Goal: Navigation & Orientation: Find specific page/section

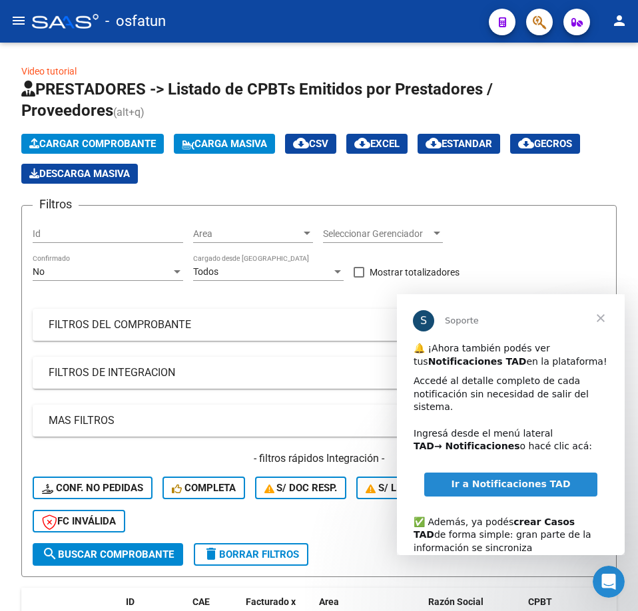
click at [602, 318] on span "Cerrar" at bounding box center [600, 318] width 48 height 48
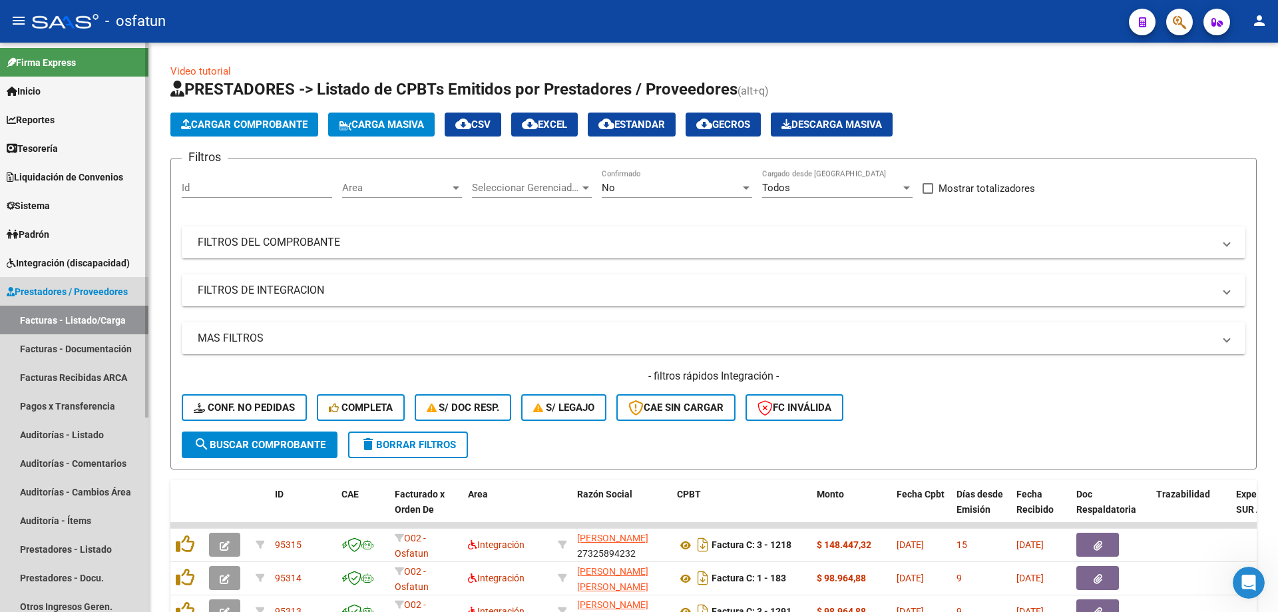
click at [95, 312] on link "Facturas - Listado/Carga" at bounding box center [74, 319] width 148 height 29
click at [87, 350] on link "Facturas - Documentación" at bounding box center [74, 348] width 148 height 29
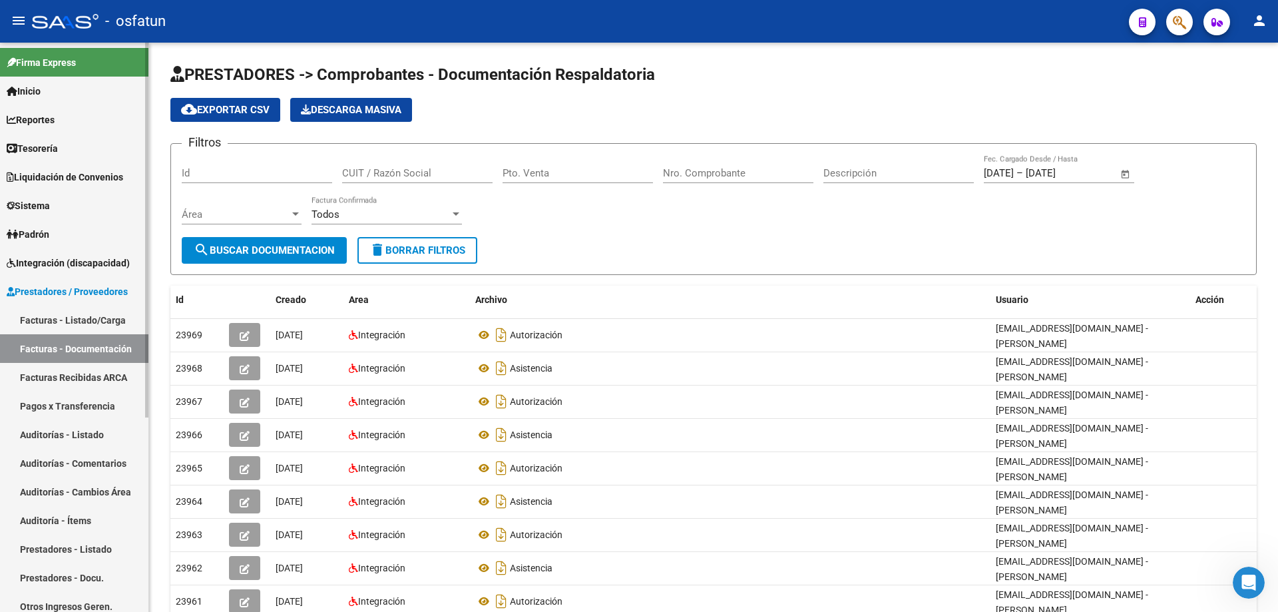
click at [92, 281] on link "Prestadores / Proveedores" at bounding box center [74, 291] width 148 height 29
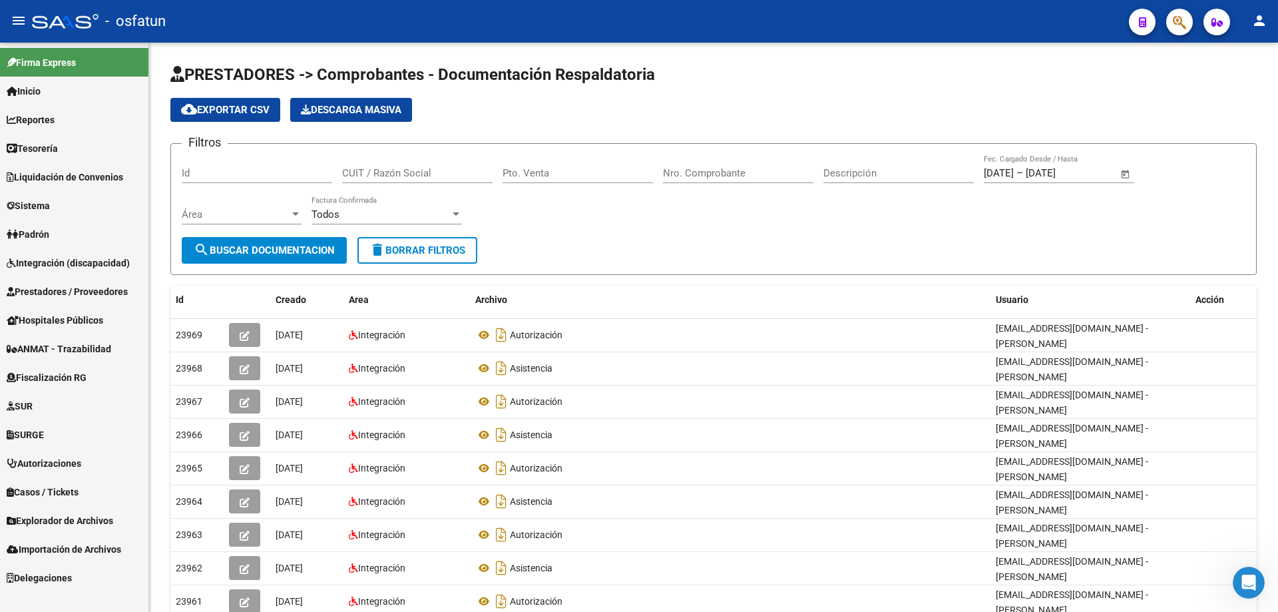
click at [88, 283] on link "Prestadores / Proveedores" at bounding box center [74, 291] width 148 height 29
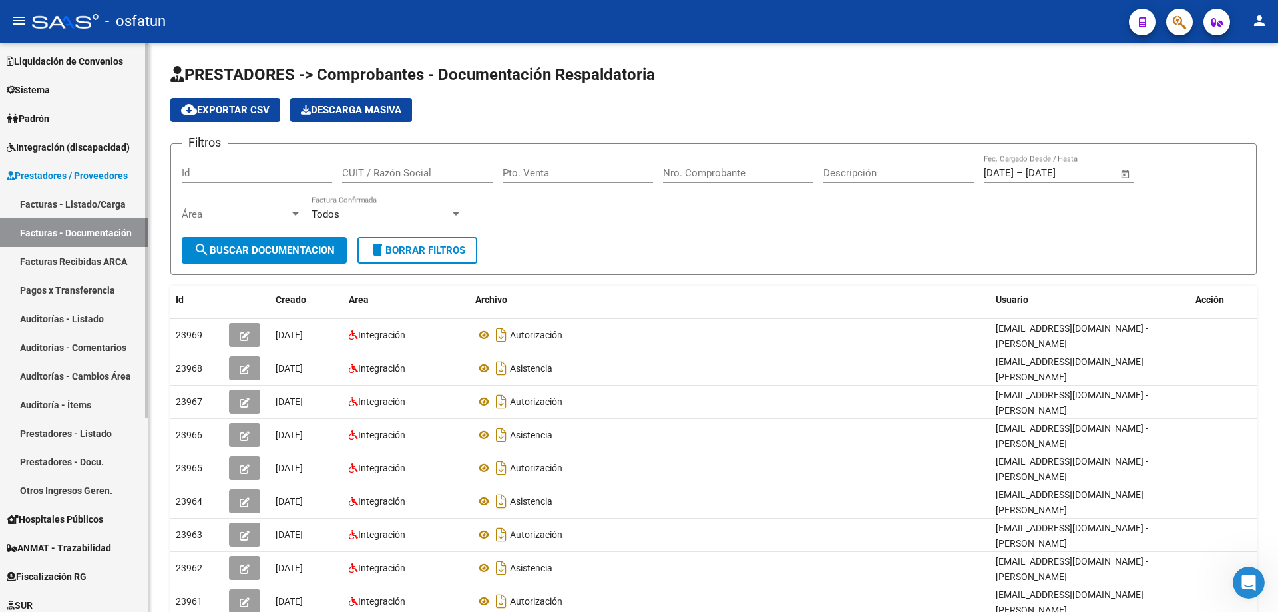
scroll to position [155, 0]
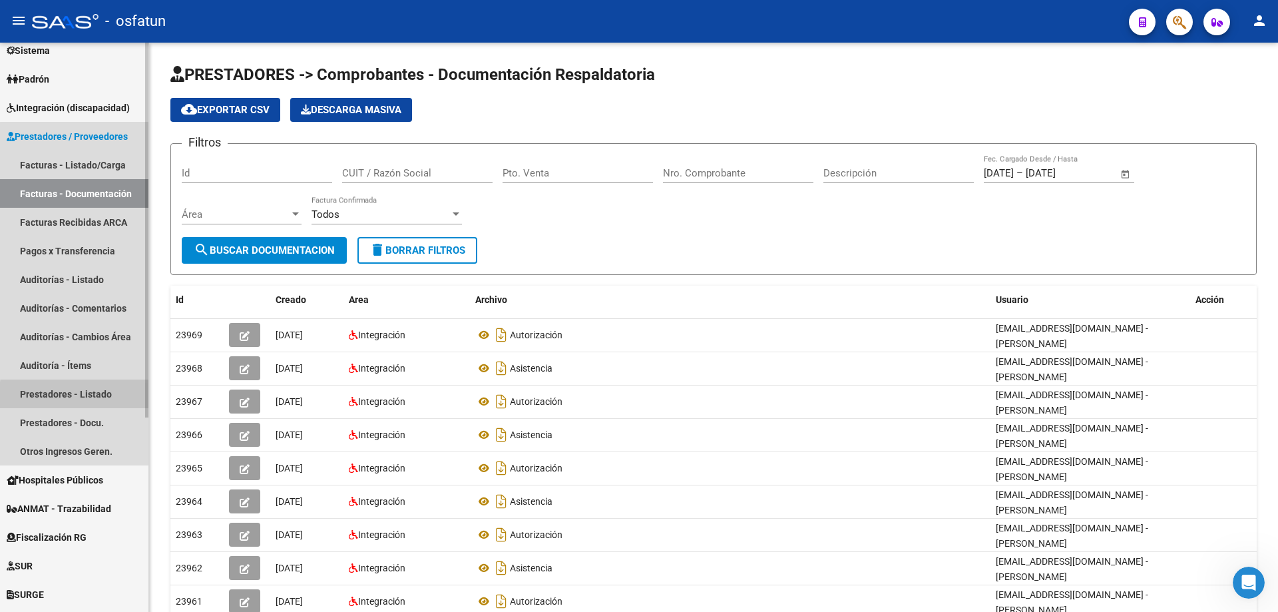
click at [97, 397] on link "Prestadores - Listado" at bounding box center [74, 393] width 148 height 29
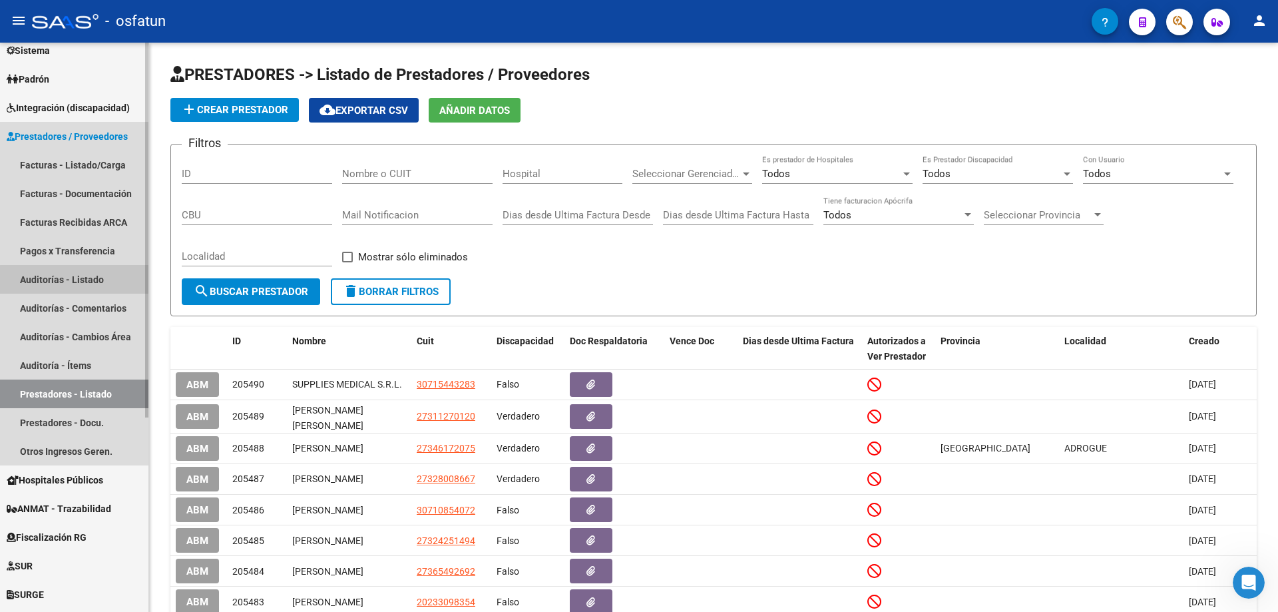
click at [89, 290] on link "Auditorías - Listado" at bounding box center [74, 279] width 148 height 29
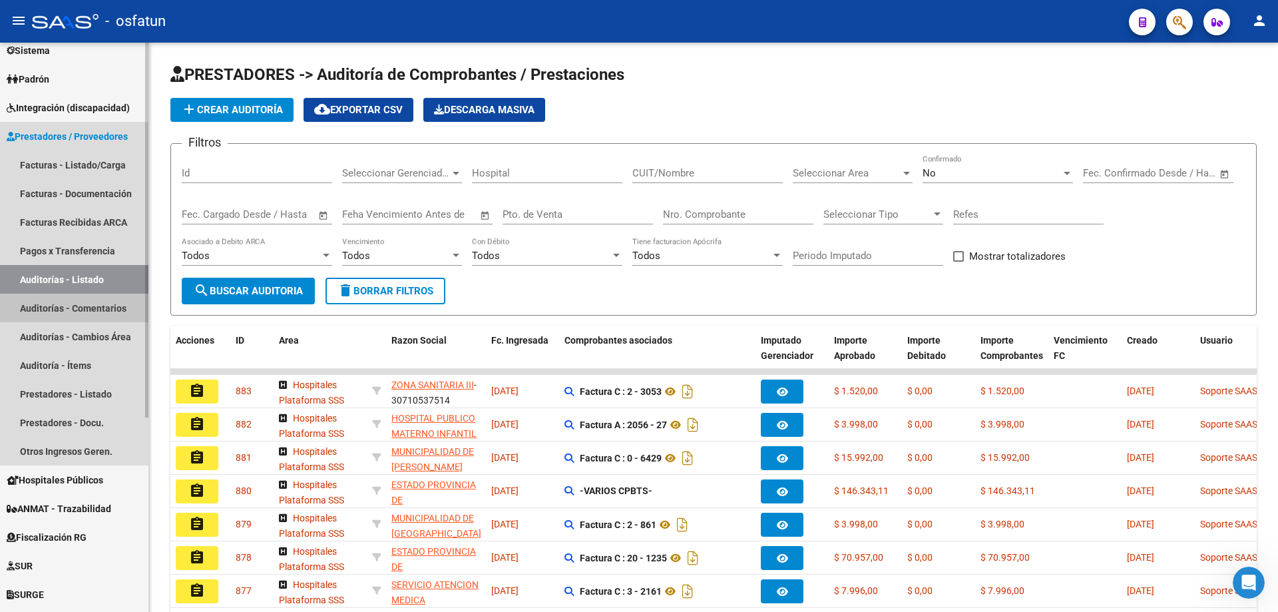
click at [80, 305] on link "Auditorías - Comentarios" at bounding box center [74, 308] width 148 height 29
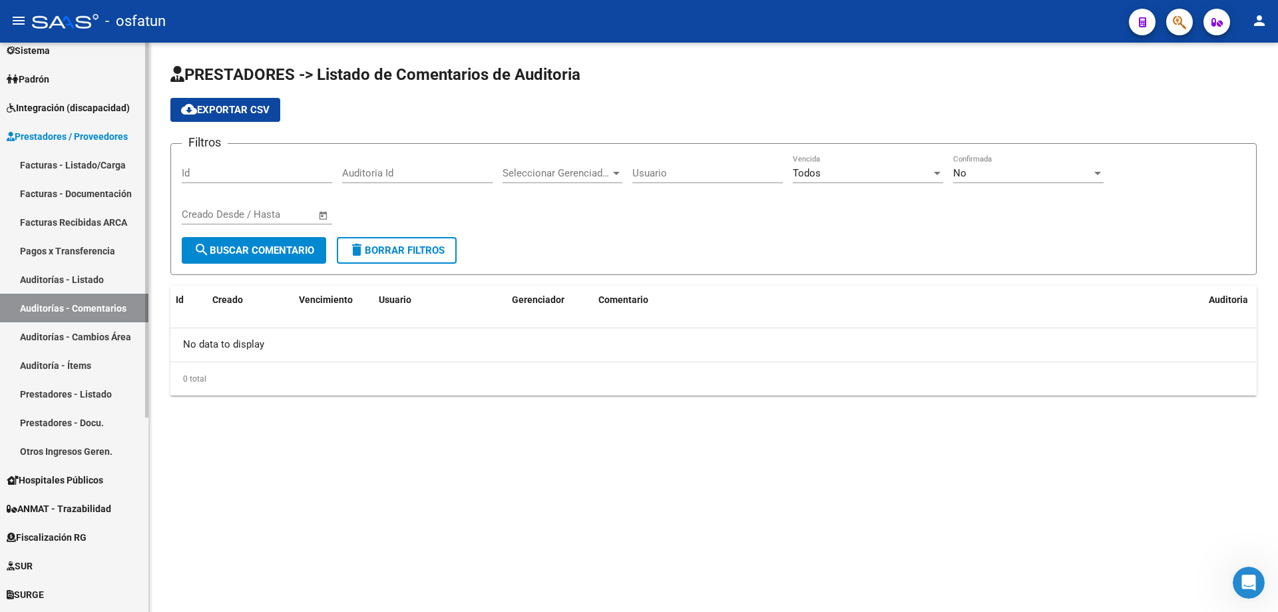
click at [73, 332] on link "Auditorías - Cambios Área" at bounding box center [74, 336] width 148 height 29
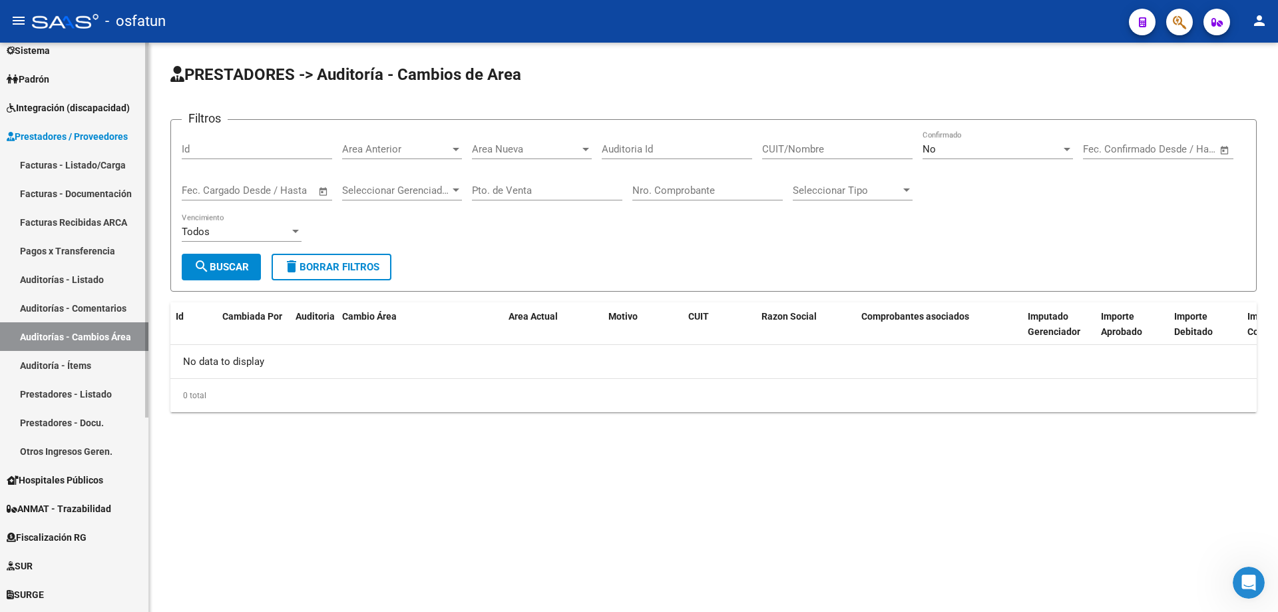
click at [56, 429] on link "Prestadores - Docu." at bounding box center [74, 422] width 148 height 29
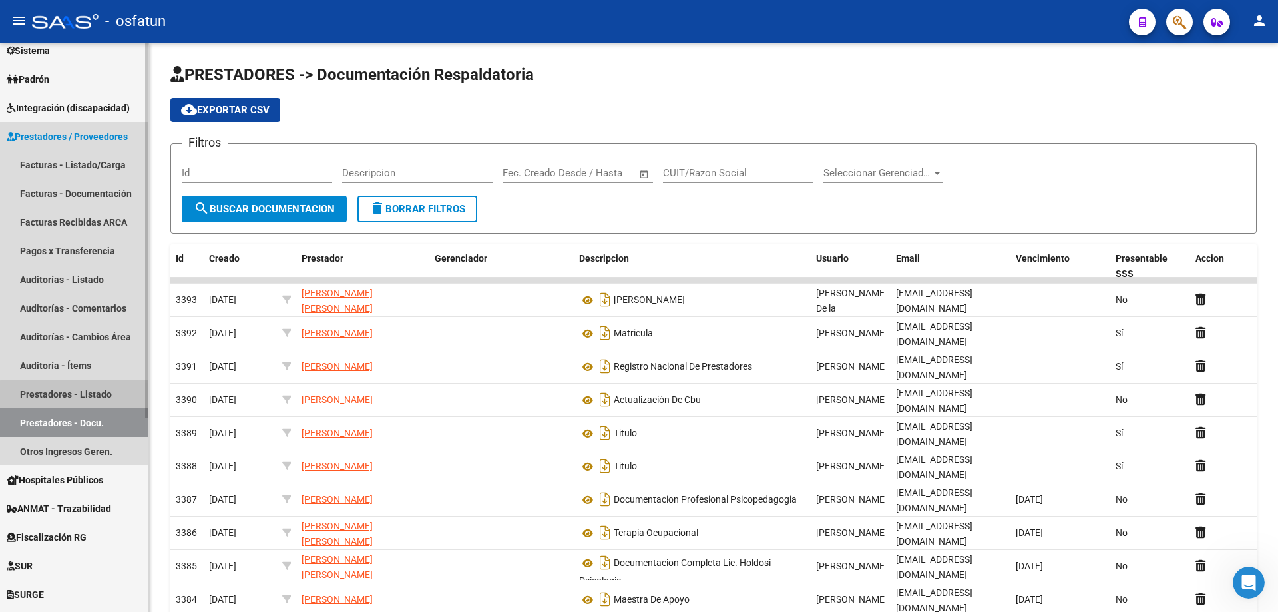
click at [77, 401] on link "Prestadores - Listado" at bounding box center [74, 393] width 148 height 29
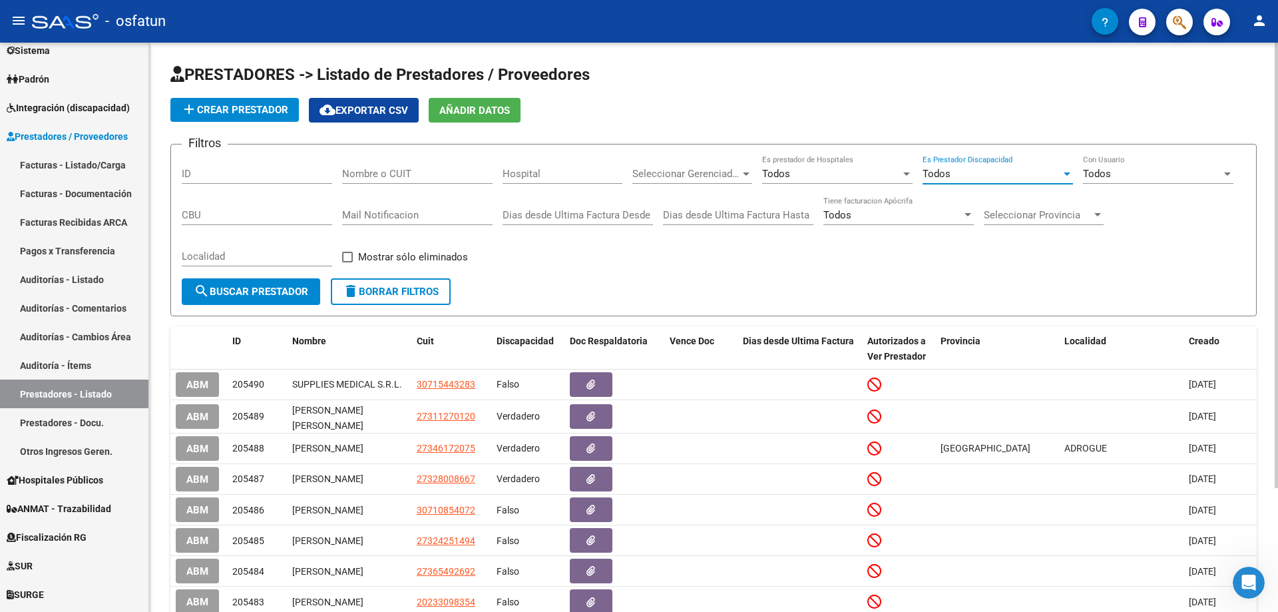
click at [637, 172] on div "Todos" at bounding box center [991, 174] width 138 height 12
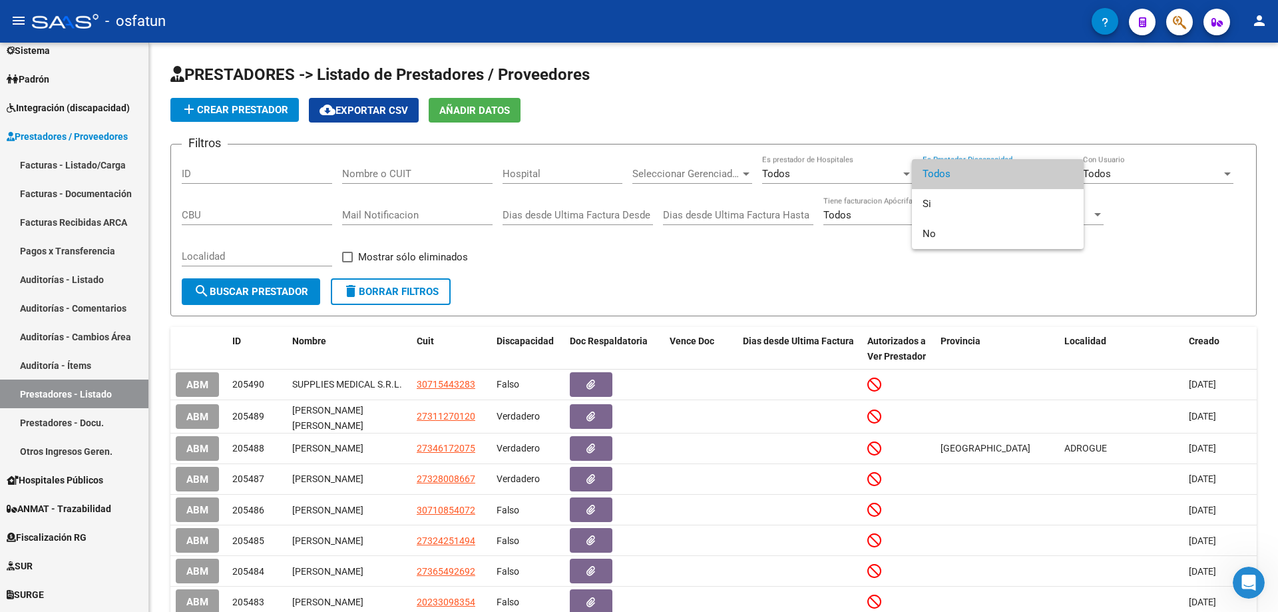
click at [637, 125] on div at bounding box center [639, 306] width 1278 height 612
